Goal: Transaction & Acquisition: Purchase product/service

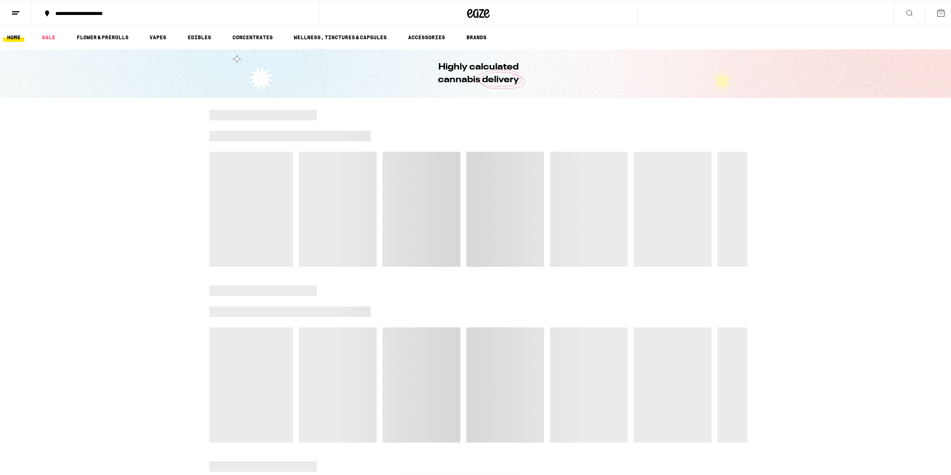
click at [10, 10] on button at bounding box center [15, 12] width 31 height 24
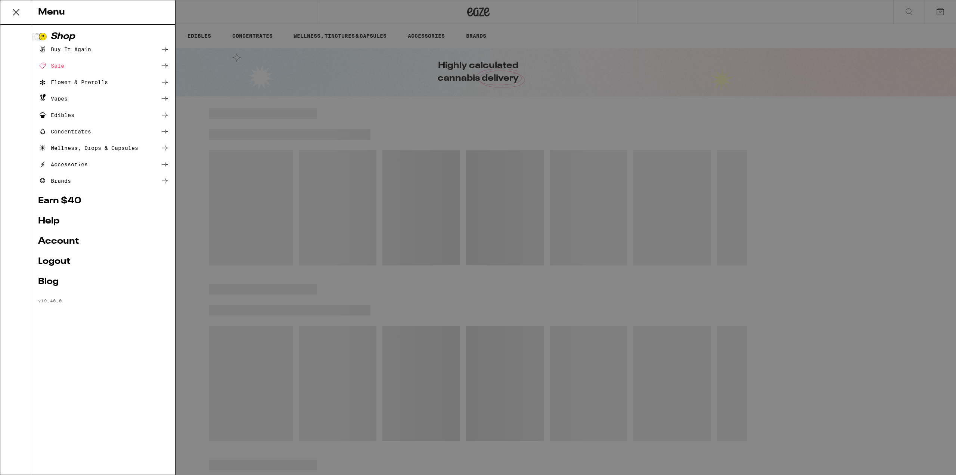
click at [62, 51] on div "Buy It Again" at bounding box center [64, 49] width 53 height 9
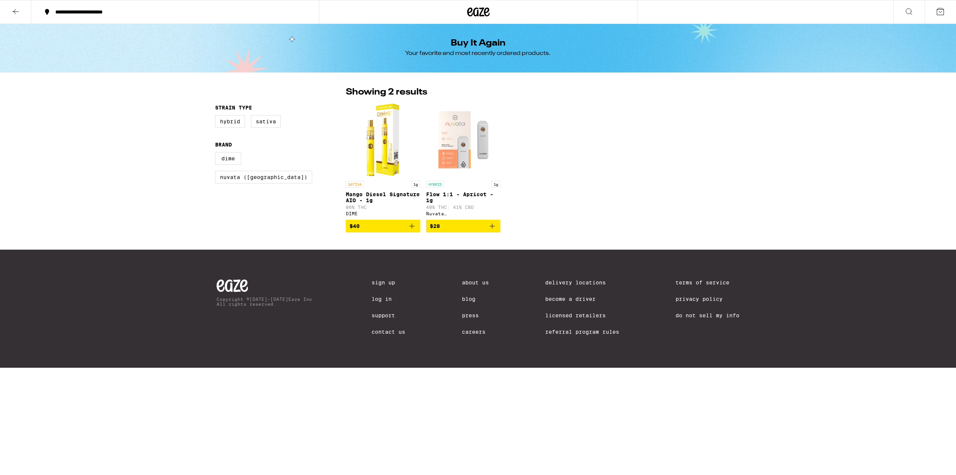
click at [15, 12] on icon at bounding box center [15, 11] width 9 height 9
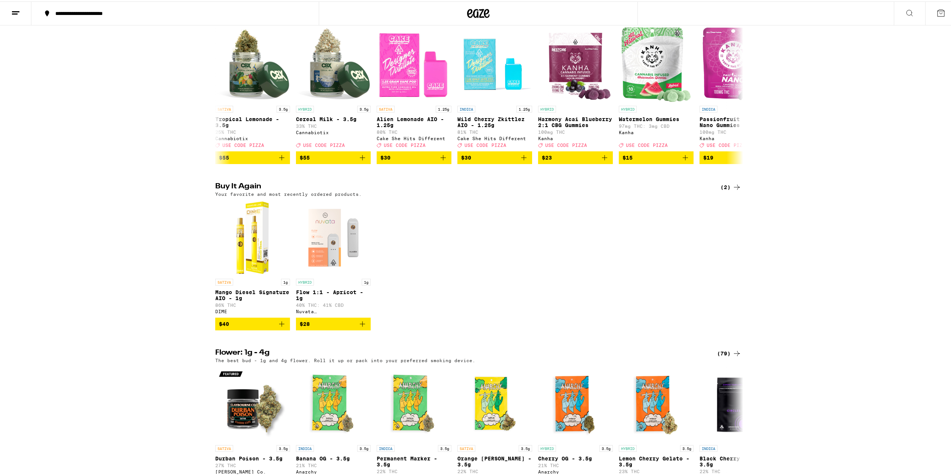
scroll to position [75, 0]
